Goal: Information Seeking & Learning: Learn about a topic

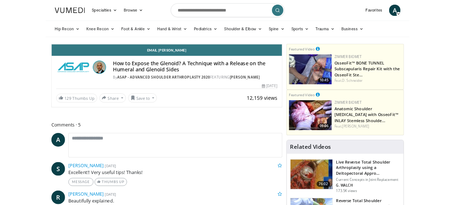
scroll to position [36, 0]
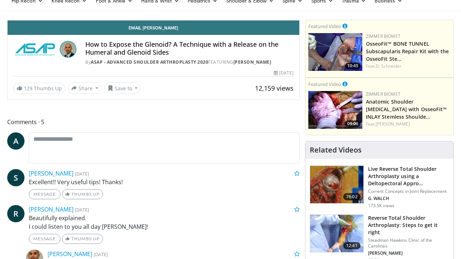
click at [299, 20] on span "Video Player" at bounding box center [292, 13] width 14 height 14
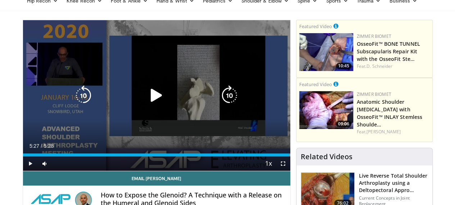
scroll to position [0, 0]
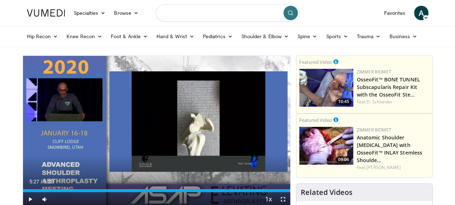
click at [242, 18] on input "Search topics, interventions" at bounding box center [228, 12] width 144 height 17
type input "**********"
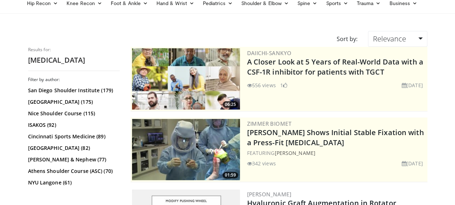
scroll to position [72, 0]
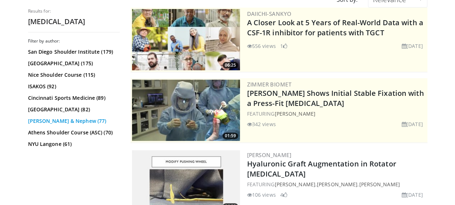
click at [43, 123] on link "Smith & Nephew (77)" at bounding box center [73, 120] width 90 height 7
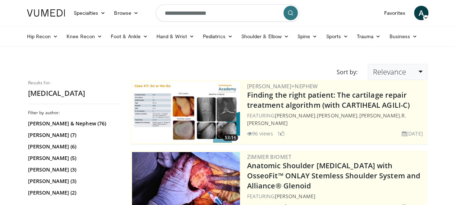
click at [427, 72] on link "Relevance" at bounding box center [397, 72] width 59 height 16
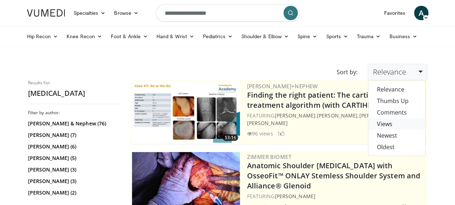
click at [409, 124] on link "Views" at bounding box center [397, 124] width 57 height 12
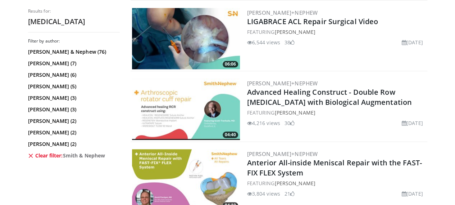
scroll to position [356, 0]
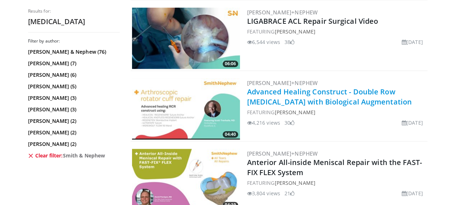
click at [324, 99] on link "Advanced Healing Construct - Double Row Rotator Cuff Repair with Biological Aug…" at bounding box center [329, 97] width 165 height 20
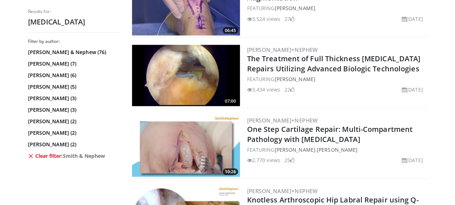
scroll to position [671, 0]
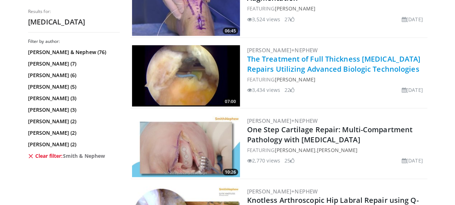
click at [302, 60] on link "The Treatment of Full Thickness Rotator Cuff Repairs Utilizing Advanced Biologi…" at bounding box center [334, 64] width 174 height 20
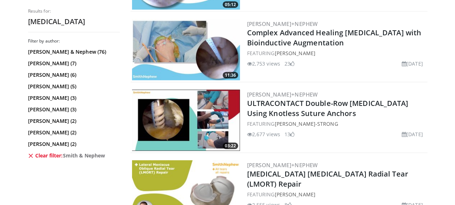
scroll to position [909, 0]
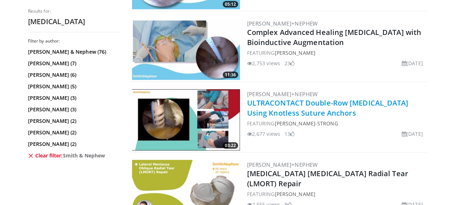
click at [299, 105] on link "ULTRACONTACT Double-Row Rotator Cuff Repair Using Knotless Suture Anchors" at bounding box center [328, 108] width 162 height 20
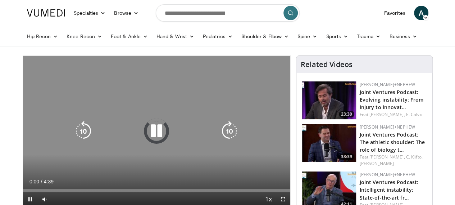
scroll to position [20, 0]
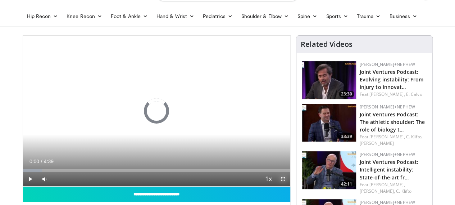
click at [289, 186] on span "Video Player" at bounding box center [283, 179] width 14 height 14
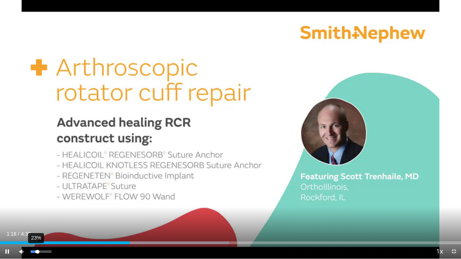
click at [35, 204] on div "Volume Level" at bounding box center [34, 251] width 7 height 3
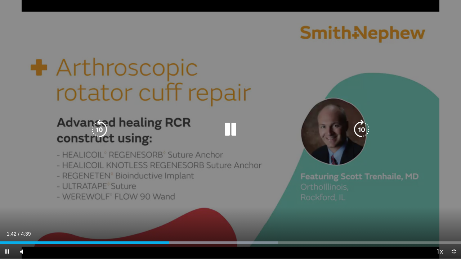
click at [230, 132] on icon "Video Player" at bounding box center [230, 129] width 20 height 20
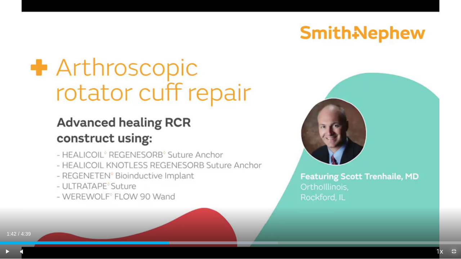
click at [453, 204] on span "Video Player" at bounding box center [453, 251] width 14 height 14
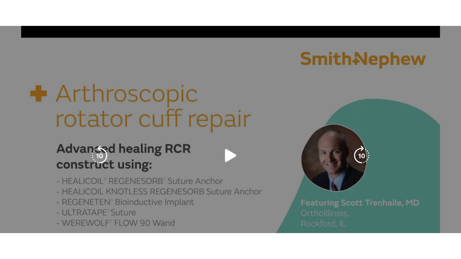
scroll to position [72, 0]
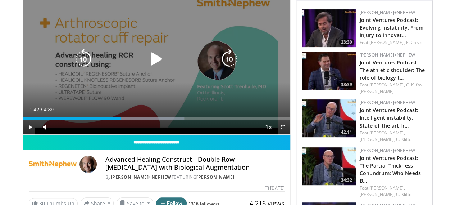
click at [146, 66] on icon "Video Player" at bounding box center [156, 59] width 20 height 20
drag, startPoint x: 288, startPoint y: 141, endPoint x: 288, endPoint y: 185, distance: 43.5
click at [288, 134] on span "Video Player" at bounding box center [283, 127] width 14 height 14
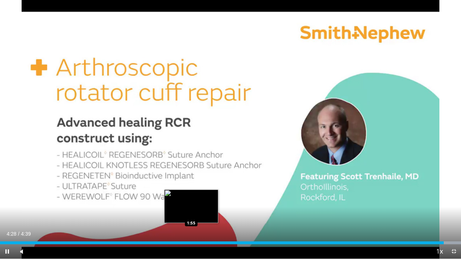
click at [191, 204] on div "Loaded : 100.00% 4:28 1:55" at bounding box center [230, 242] width 461 height 3
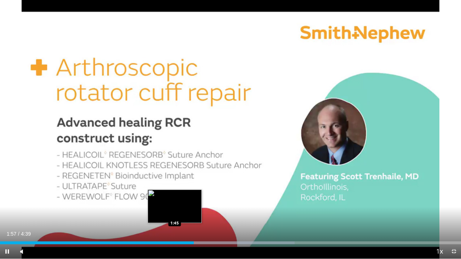
click at [174, 204] on div "Loaded : 63.88% 1:57 1:45" at bounding box center [230, 242] width 461 height 3
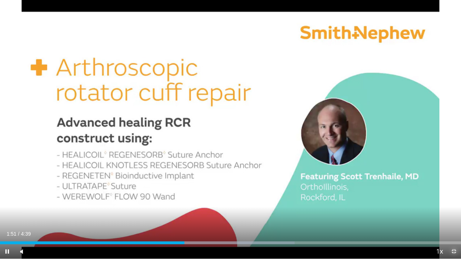
click at [453, 204] on span "Video Player" at bounding box center [453, 251] width 14 height 14
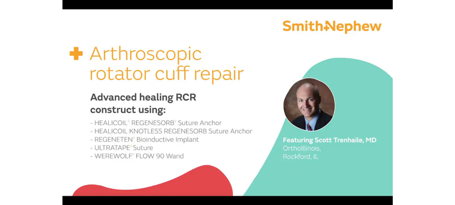
scroll to position [236, 0]
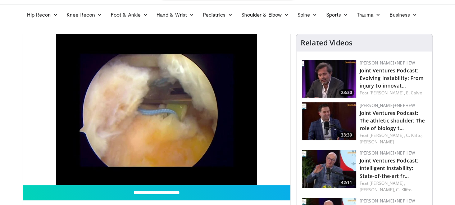
scroll to position [26, 0]
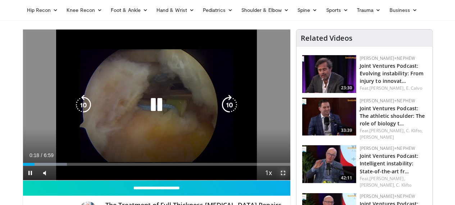
click at [288, 180] on span "Video Player" at bounding box center [283, 173] width 14 height 14
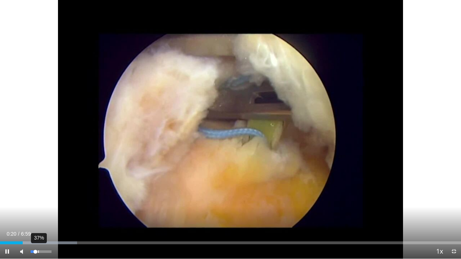
click at [38, 204] on div "37%" at bounding box center [41, 251] width 21 height 3
click at [38, 204] on div "Volume Level" at bounding box center [35, 251] width 8 height 3
click at [42, 204] on div "58%" at bounding box center [41, 251] width 21 height 3
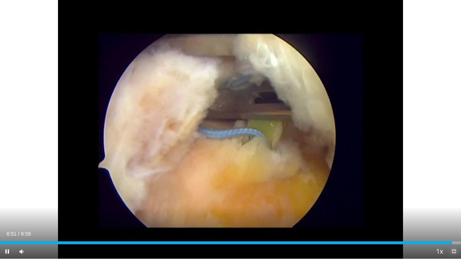
click at [455, 204] on span "Video Player" at bounding box center [453, 251] width 14 height 14
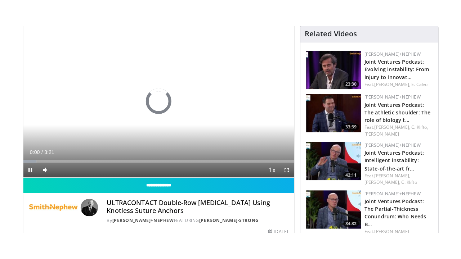
scroll to position [59, 0]
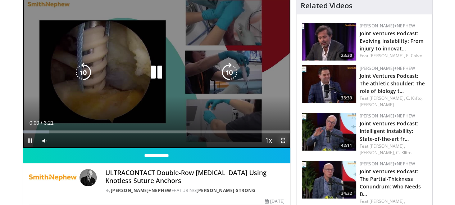
click at [289, 148] on span "Video Player" at bounding box center [283, 140] width 14 height 14
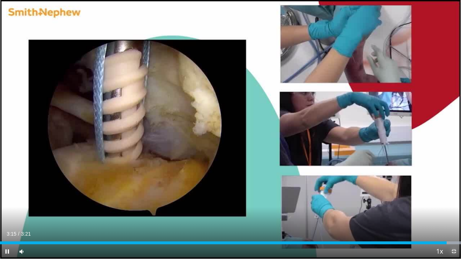
click at [454, 204] on span "Video Player" at bounding box center [453, 251] width 14 height 14
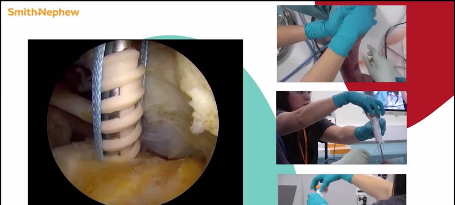
scroll to position [0, 0]
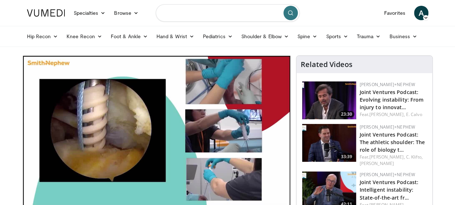
click at [240, 12] on input "Search topics, interventions" at bounding box center [228, 12] width 144 height 17
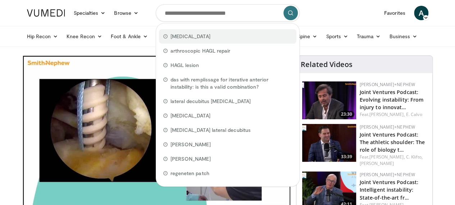
click at [206, 35] on span "[MEDICAL_DATA]" at bounding box center [191, 36] width 40 height 7
type input "**********"
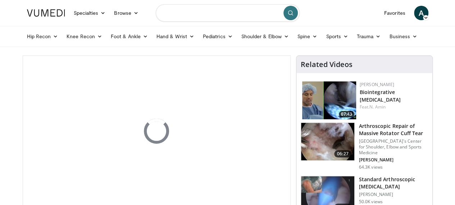
click at [229, 14] on input "Search topics, interventions" at bounding box center [228, 12] width 144 height 17
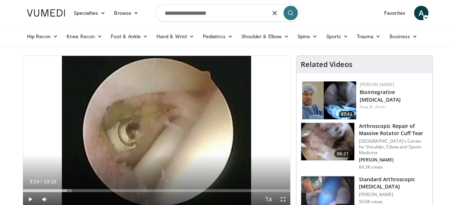
type input "**********"
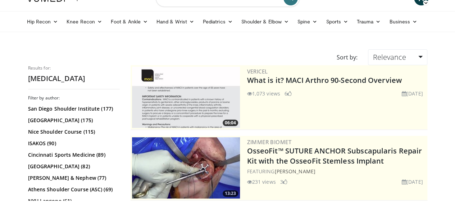
scroll to position [17, 0]
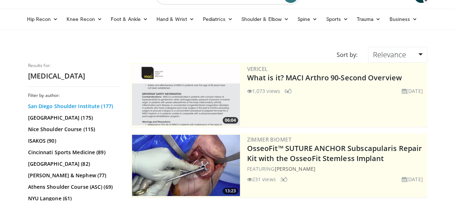
click at [85, 104] on link "San Diego Shoulder Institute (177)" at bounding box center [73, 106] width 90 height 7
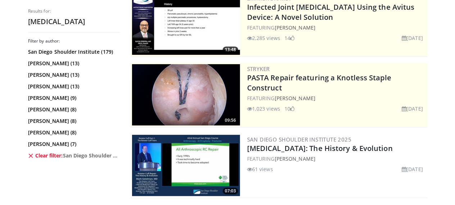
scroll to position [139, 0]
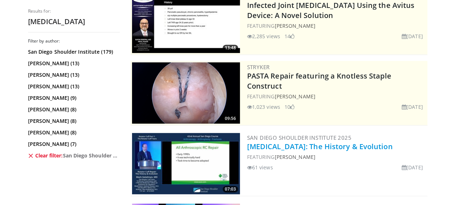
click at [298, 144] on link "[MEDICAL_DATA]: The History & Evolution" at bounding box center [320, 146] width 146 height 10
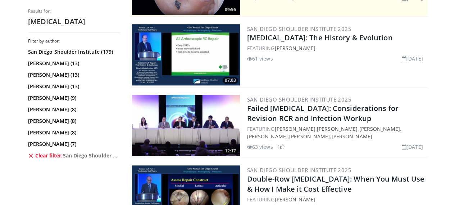
scroll to position [248, 0]
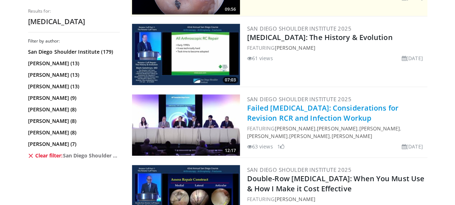
click at [282, 110] on link "Failed [MEDICAL_DATA]: Considerations for Revision RCR and Infection Workup" at bounding box center [323, 113] width 152 height 20
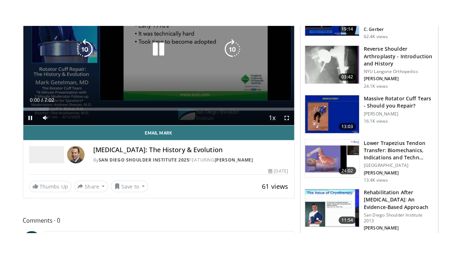
scroll to position [64, 0]
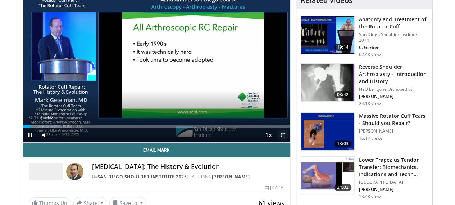
click at [290, 142] on span "Video Player" at bounding box center [283, 135] width 14 height 14
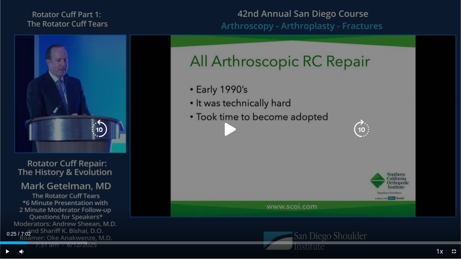
click at [222, 160] on div "10 seconds Tap to unmute" at bounding box center [230, 129] width 461 height 259
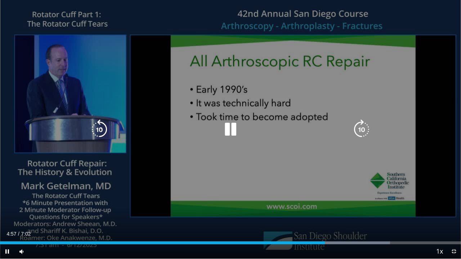
click at [104, 132] on icon "Video Player" at bounding box center [99, 129] width 20 height 20
click at [289, 130] on div "Video Player" at bounding box center [230, 129] width 276 height 14
click at [232, 131] on icon "Video Player" at bounding box center [230, 129] width 20 height 20
click at [231, 121] on icon "Video Player" at bounding box center [230, 129] width 20 height 20
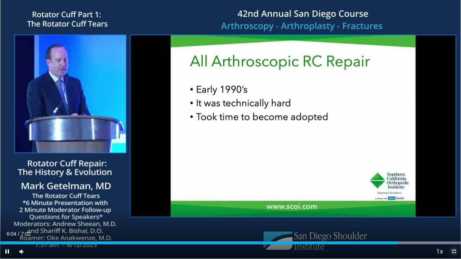
click at [455, 204] on span "Video Player" at bounding box center [453, 251] width 14 height 14
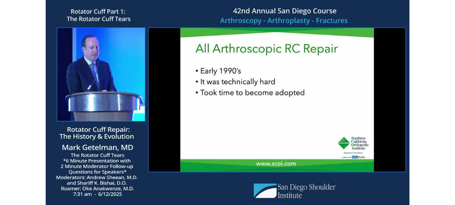
scroll to position [228, 0]
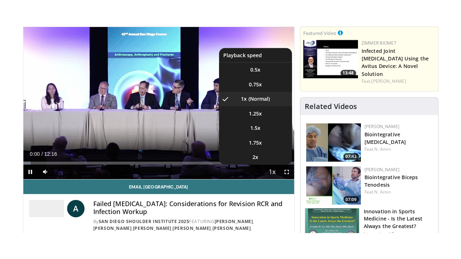
scroll to position [56, 0]
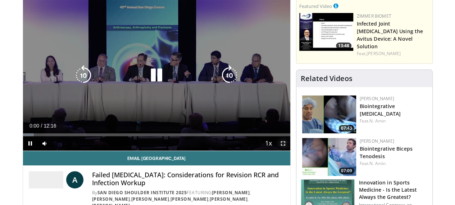
click at [288, 150] on span "Video Player" at bounding box center [283, 143] width 14 height 14
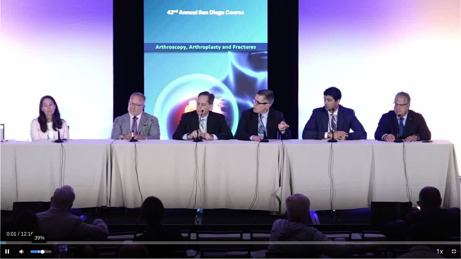
click at [39, 204] on div "39%" at bounding box center [41, 251] width 21 height 3
click at [36, 204] on div "28%" at bounding box center [36, 251] width 1 height 3
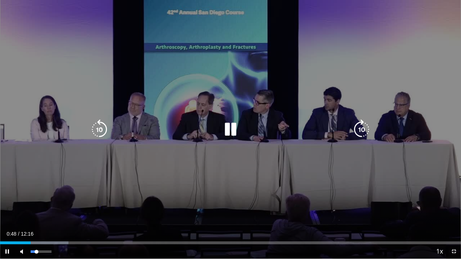
click at [40, 204] on div "47%" at bounding box center [41, 251] width 21 height 3
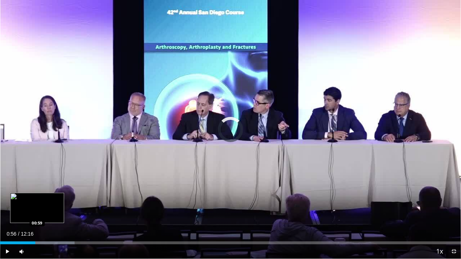
click at [37, 204] on div "Progress Bar" at bounding box center [44, 242] width 61 height 3
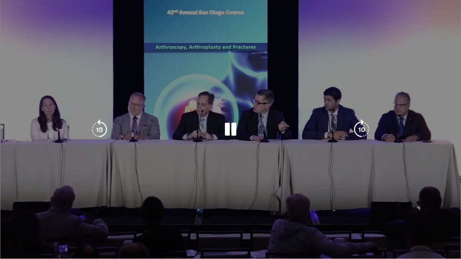
click at [28, 204] on div "Loaded : 16.32% 01:00 00:47" at bounding box center [230, 257] width 461 height 3
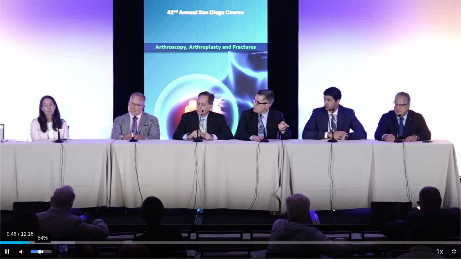
click at [40, 204] on div "Volume Level" at bounding box center [35, 251] width 9 height 3
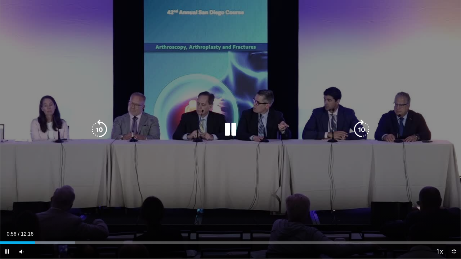
click at [240, 132] on icon "Video Player" at bounding box center [230, 129] width 20 height 20
click at [232, 129] on icon "Video Player" at bounding box center [230, 129] width 20 height 20
click at [96, 132] on icon "Video Player" at bounding box center [99, 129] width 20 height 20
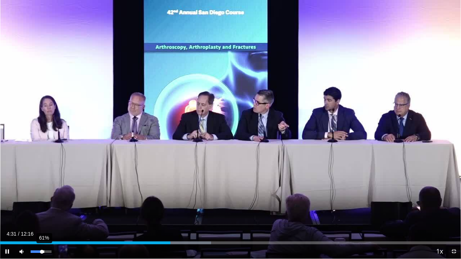
click at [42, 204] on div "Volume Level" at bounding box center [36, 251] width 11 height 3
click at [42, 204] on div "Volume Level" at bounding box center [37, 251] width 13 height 3
click at [41, 204] on div "Volume Level" at bounding box center [37, 251] width 12 height 3
click at [42, 204] on div "Volume Level" at bounding box center [37, 251] width 12 height 3
click at [43, 204] on div "Volume Level" at bounding box center [37, 251] width 12 height 3
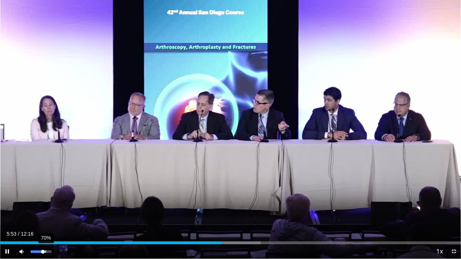
click at [43, 204] on div "Volume Level" at bounding box center [37, 251] width 12 height 3
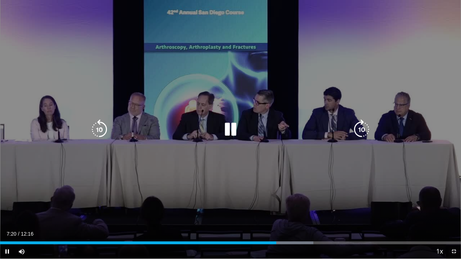
click at [106, 132] on icon "Video Player" at bounding box center [99, 129] width 20 height 20
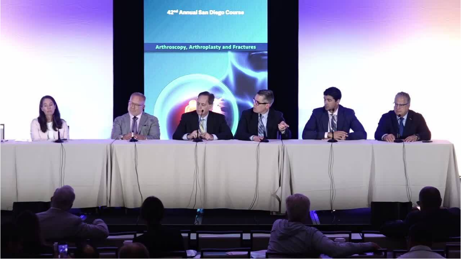
click at [42, 204] on div "10 seconds Tap to unmute" at bounding box center [230, 129] width 461 height 259
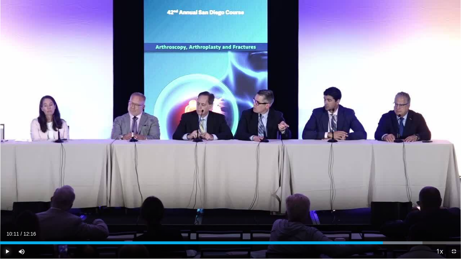
click at [6, 204] on span "Video Player" at bounding box center [7, 251] width 14 height 14
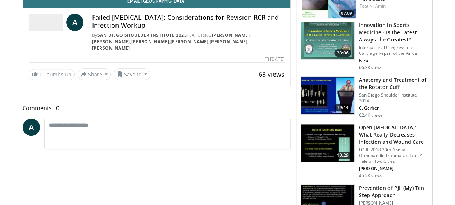
scroll to position [56, 0]
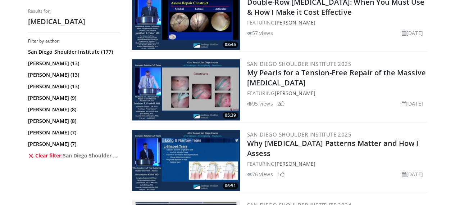
scroll to position [380, 0]
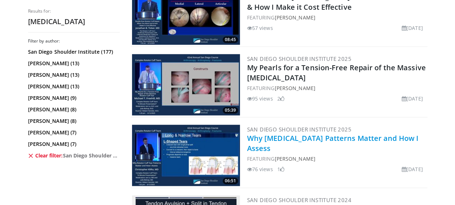
click at [338, 137] on link "Why [MEDICAL_DATA] Patterns Matter and How I Assess" at bounding box center [332, 143] width 171 height 20
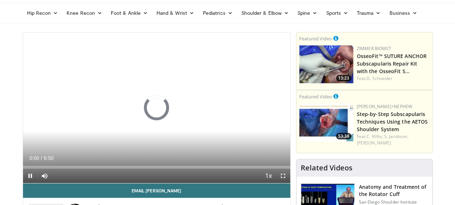
scroll to position [24, 0]
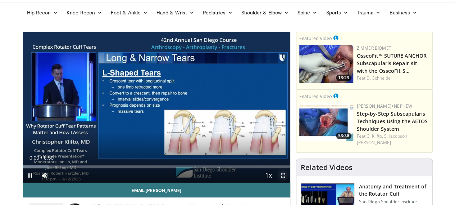
click at [290, 182] on span "Video Player" at bounding box center [283, 175] width 14 height 14
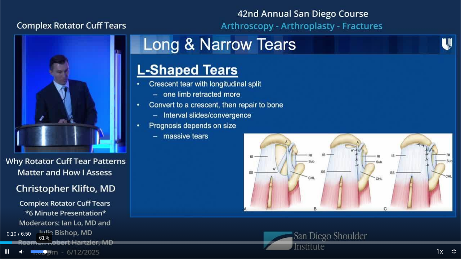
click at [43, 204] on div "Volume Level" at bounding box center [38, 251] width 14 height 3
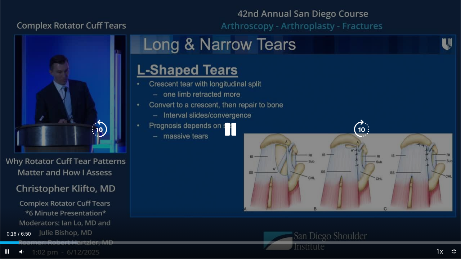
click at [224, 136] on icon "Video Player" at bounding box center [230, 129] width 20 height 20
click at [230, 122] on icon "Video Player" at bounding box center [230, 129] width 20 height 20
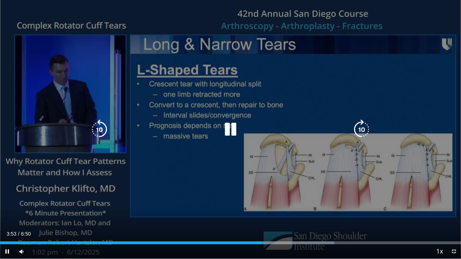
click at [241, 125] on div "Video Player" at bounding box center [230, 129] width 276 height 14
click at [230, 131] on icon "Video Player" at bounding box center [230, 129] width 20 height 20
click at [221, 127] on icon "Video Player" at bounding box center [230, 129] width 20 height 20
click at [232, 124] on icon "Video Player" at bounding box center [230, 129] width 20 height 20
click at [231, 129] on icon "Video Player" at bounding box center [230, 129] width 20 height 20
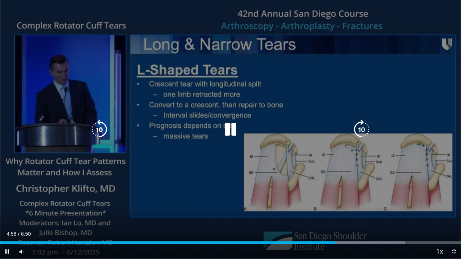
click at [231, 135] on icon "Video Player" at bounding box center [230, 129] width 20 height 20
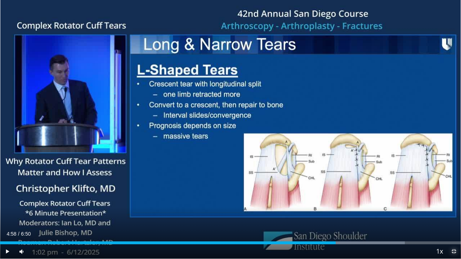
click at [453, 204] on span "Video Player" at bounding box center [453, 251] width 14 height 14
